Goal: Task Accomplishment & Management: Manage account settings

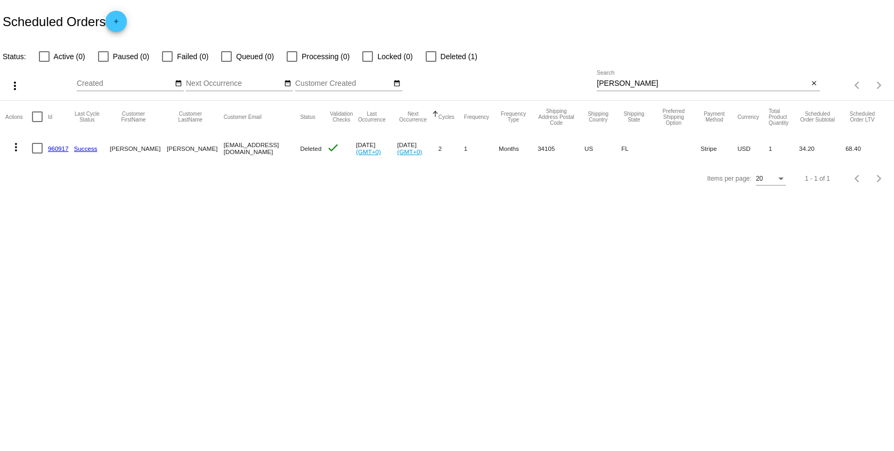
click at [682, 77] on div "[PERSON_NAME] Search" at bounding box center [702, 80] width 211 height 21
click at [638, 80] on input "[PERSON_NAME]" at bounding box center [702, 83] width 211 height 9
paste input "[EMAIL_ADDRESS][DOMAIN_NAME]"
type input "[EMAIL_ADDRESS][DOMAIN_NAME]"
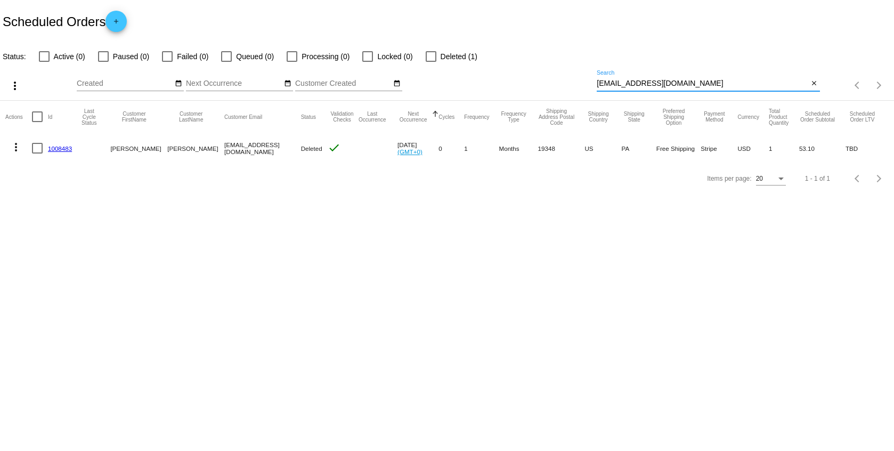
click at [18, 148] on mat-icon "more_vert" at bounding box center [16, 147] width 13 height 13
click at [444, 60] on div at bounding box center [447, 225] width 894 height 451
click at [441, 55] on span "Deleted (1)" at bounding box center [459, 56] width 37 height 13
click at [431, 62] on input "Deleted (1)" at bounding box center [430, 62] width 1 height 1
click at [441, 55] on app-dashboard-scheduled-orders "Scheduled Orders add Status: Active (0) Paused (0) Failed (0) Queued (0) Proces…" at bounding box center [447, 96] width 894 height 193
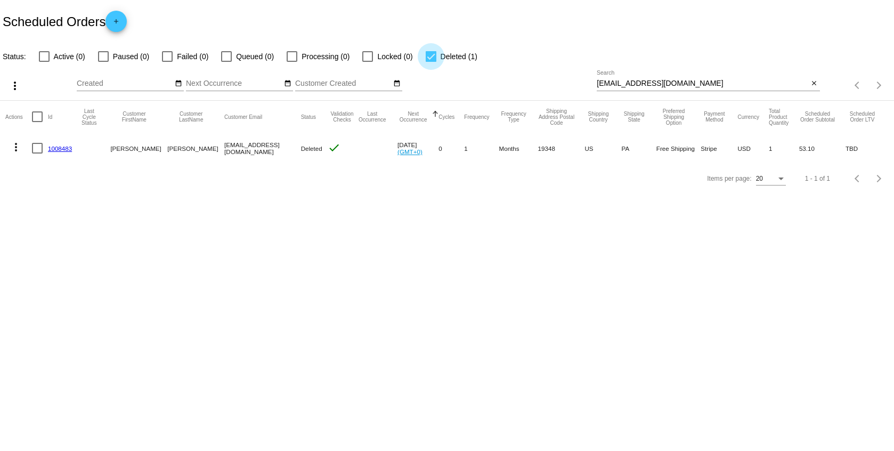
click at [430, 56] on div at bounding box center [431, 56] width 11 height 11
click at [430, 62] on input "Deleted (1)" at bounding box center [430, 62] width 1 height 1
checkbox input "false"
click at [690, 87] on input "[EMAIL_ADDRESS][DOMAIN_NAME]" at bounding box center [702, 83] width 211 height 9
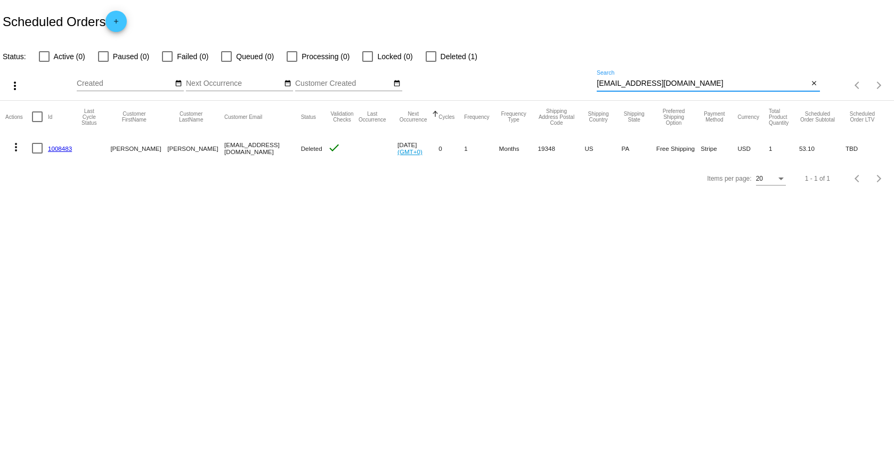
click at [690, 87] on input "[EMAIL_ADDRESS][DOMAIN_NAME]" at bounding box center [702, 83] width 211 height 9
type input "rutel"
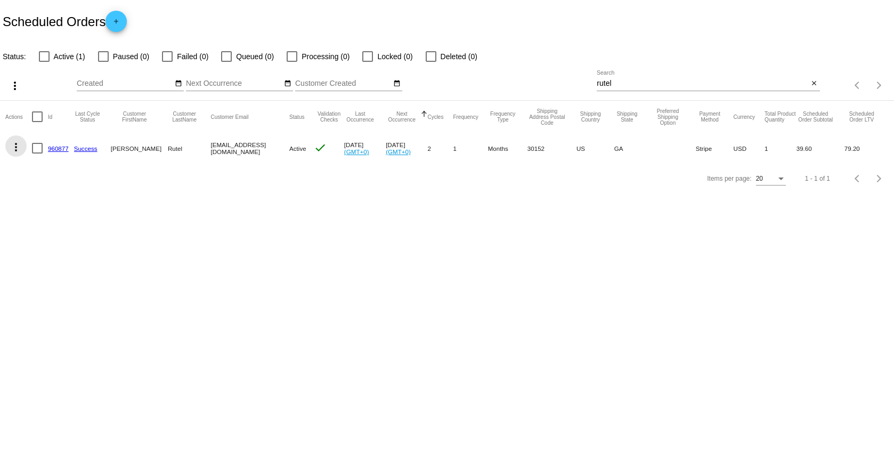
click at [22, 146] on button "more_vert" at bounding box center [15, 145] width 21 height 21
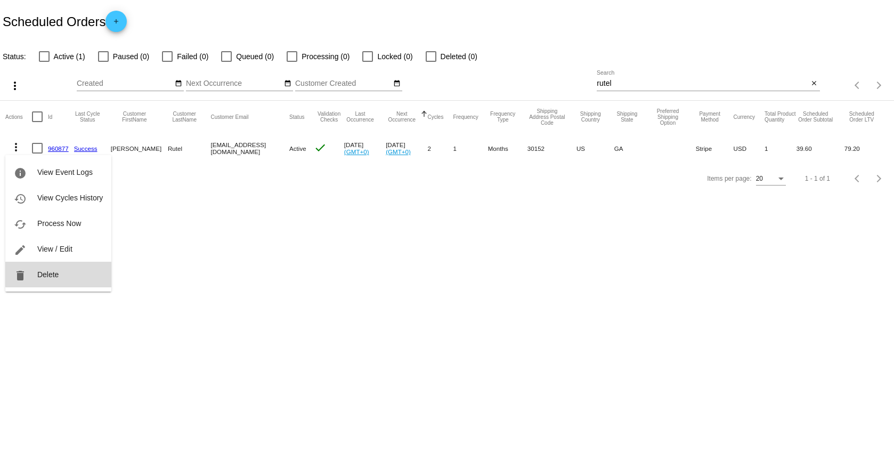
click at [59, 273] on button "delete Delete" at bounding box center [58, 275] width 106 height 26
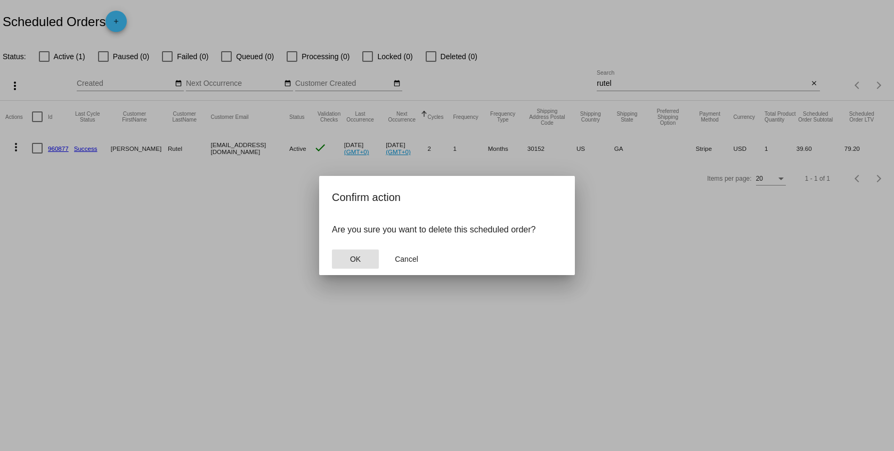
click at [351, 256] on span "OK" at bounding box center [355, 259] width 11 height 9
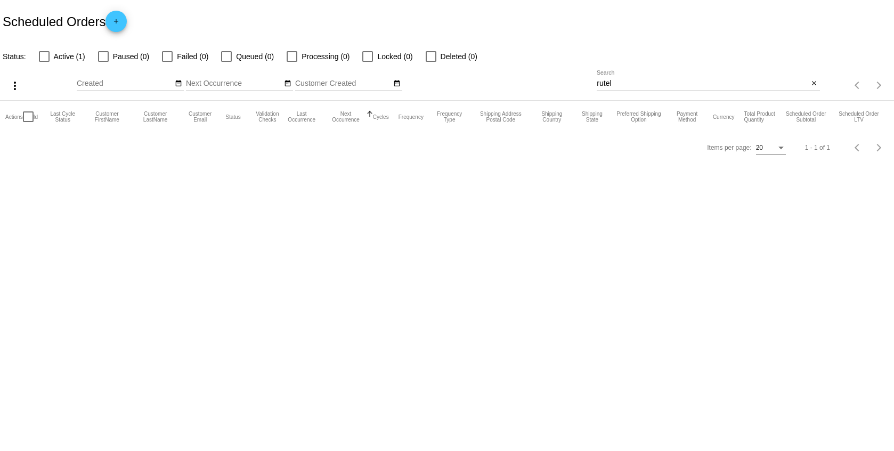
click at [682, 82] on input "rutel" at bounding box center [702, 83] width 211 height 9
click at [61, 40] on div "Scheduled Orders add" at bounding box center [447, 21] width 894 height 43
click at [47, 50] on label "Active (1)" at bounding box center [62, 56] width 46 height 13
click at [44, 62] on input "Active (1)" at bounding box center [44, 62] width 1 height 1
checkbox input "true"
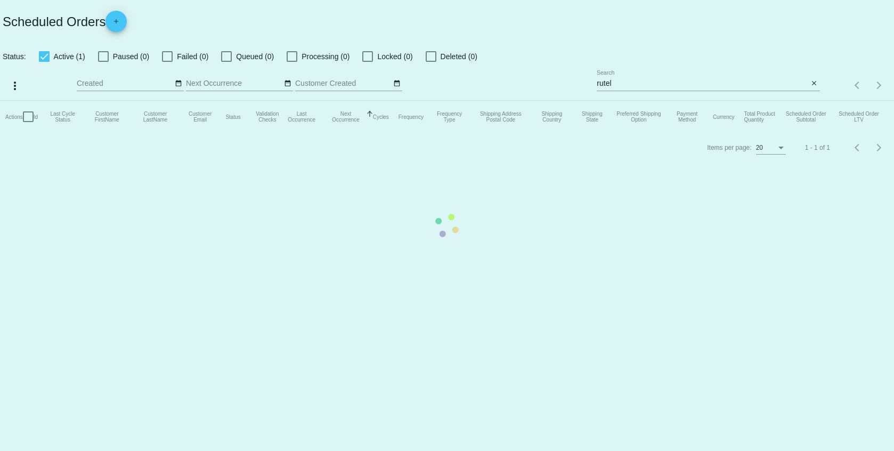
click at [610, 101] on mat-table "Actions Id Last Cycle Status Customer FirstName Customer LastName Customer Emai…" at bounding box center [447, 117] width 894 height 32
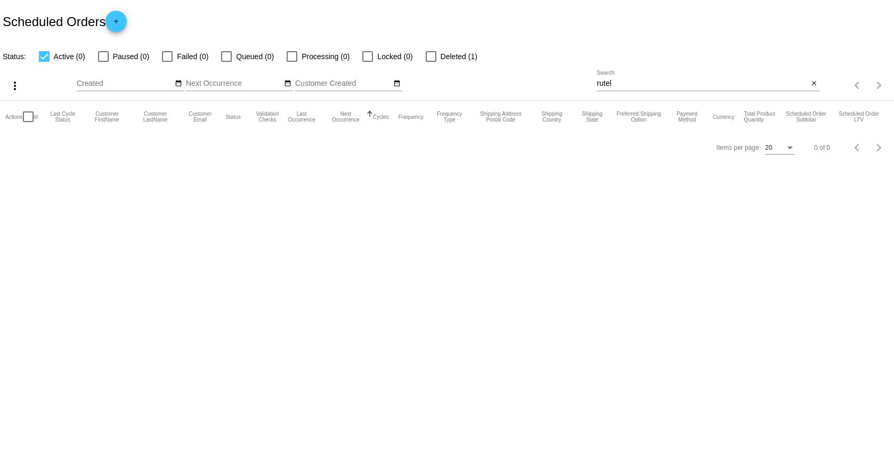
click at [441, 53] on span "Deleted (1)" at bounding box center [459, 56] width 37 height 13
click at [431, 62] on input "Deleted (1)" at bounding box center [430, 62] width 1 height 1
checkbox input "true"
